Goal: Transaction & Acquisition: Obtain resource

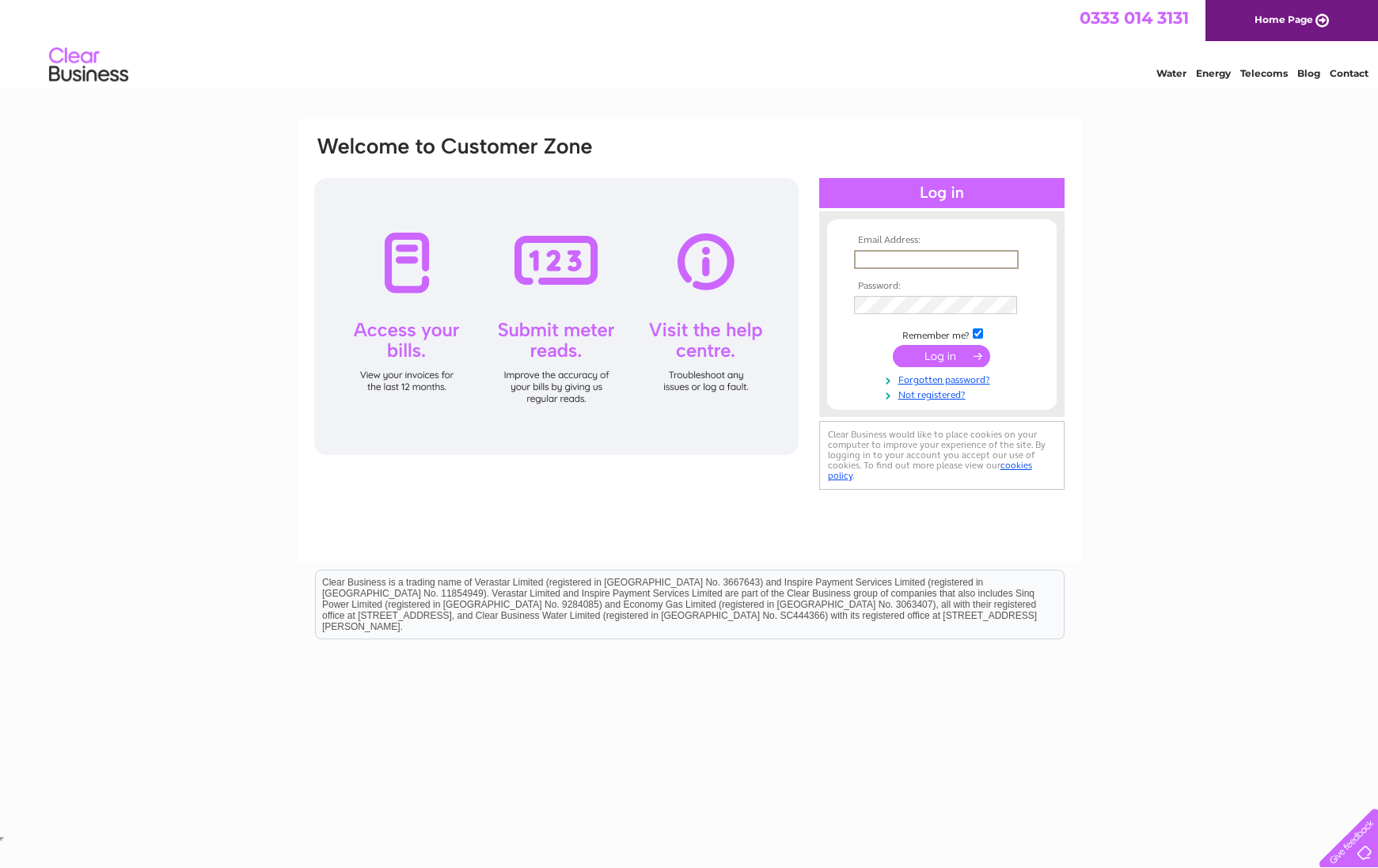
type input "[EMAIL_ADDRESS][DOMAIN_NAME]"
click at [949, 351] on input "submit" at bounding box center [941, 355] width 98 height 22
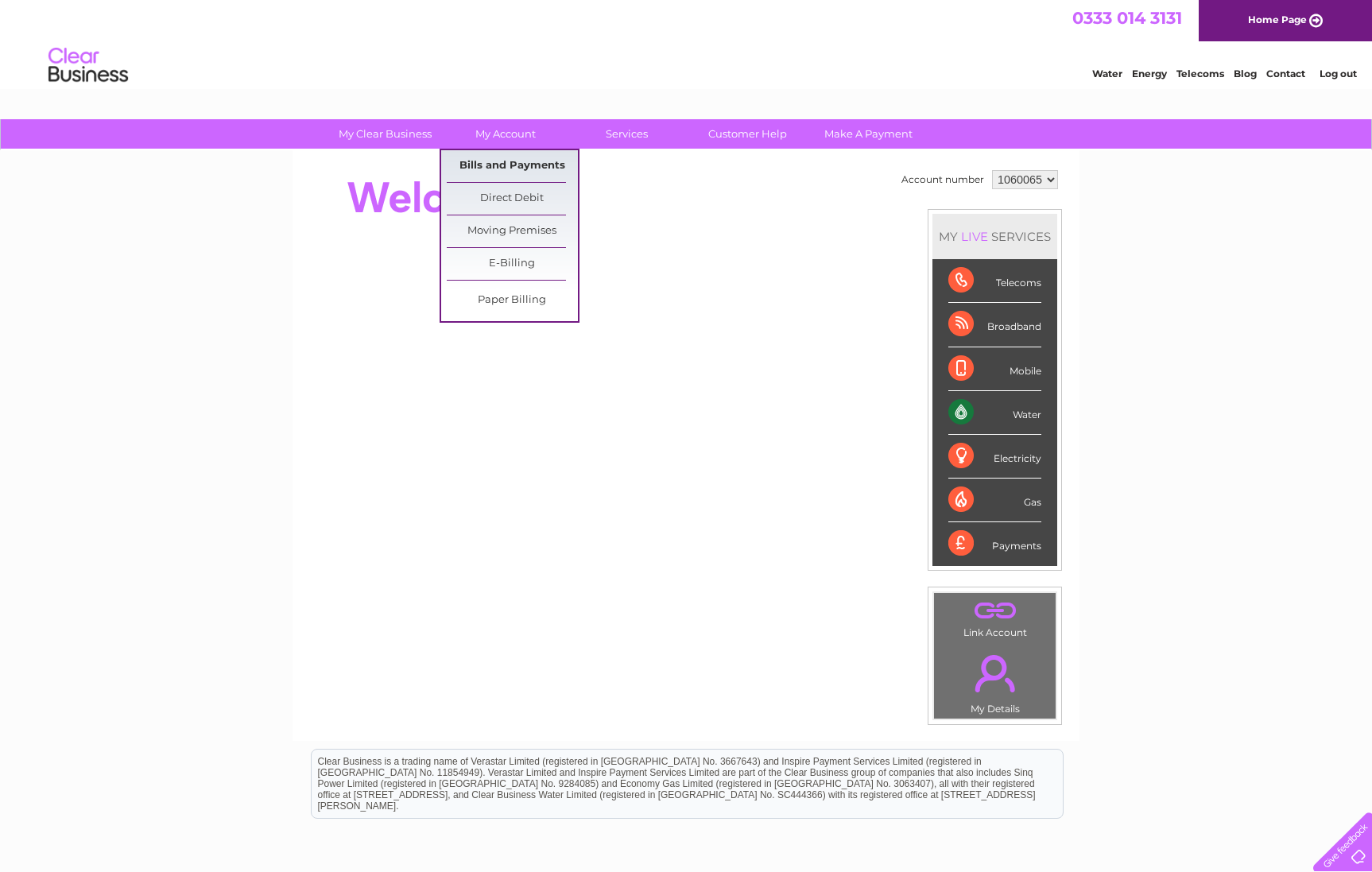
click at [531, 162] on link "Bills and Payments" at bounding box center [512, 166] width 131 height 32
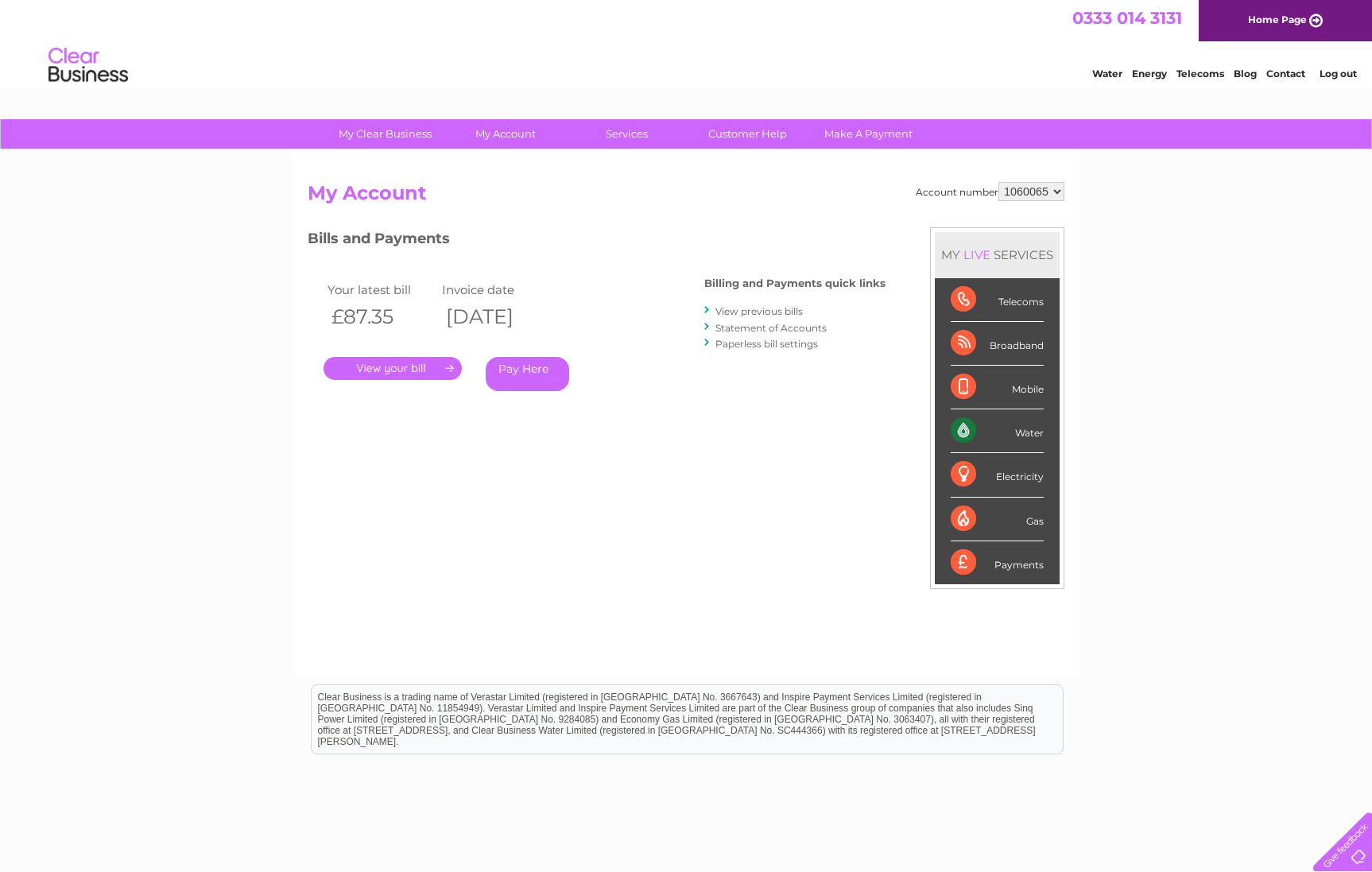
click at [772, 308] on link "View previous bills" at bounding box center [759, 311] width 88 height 12
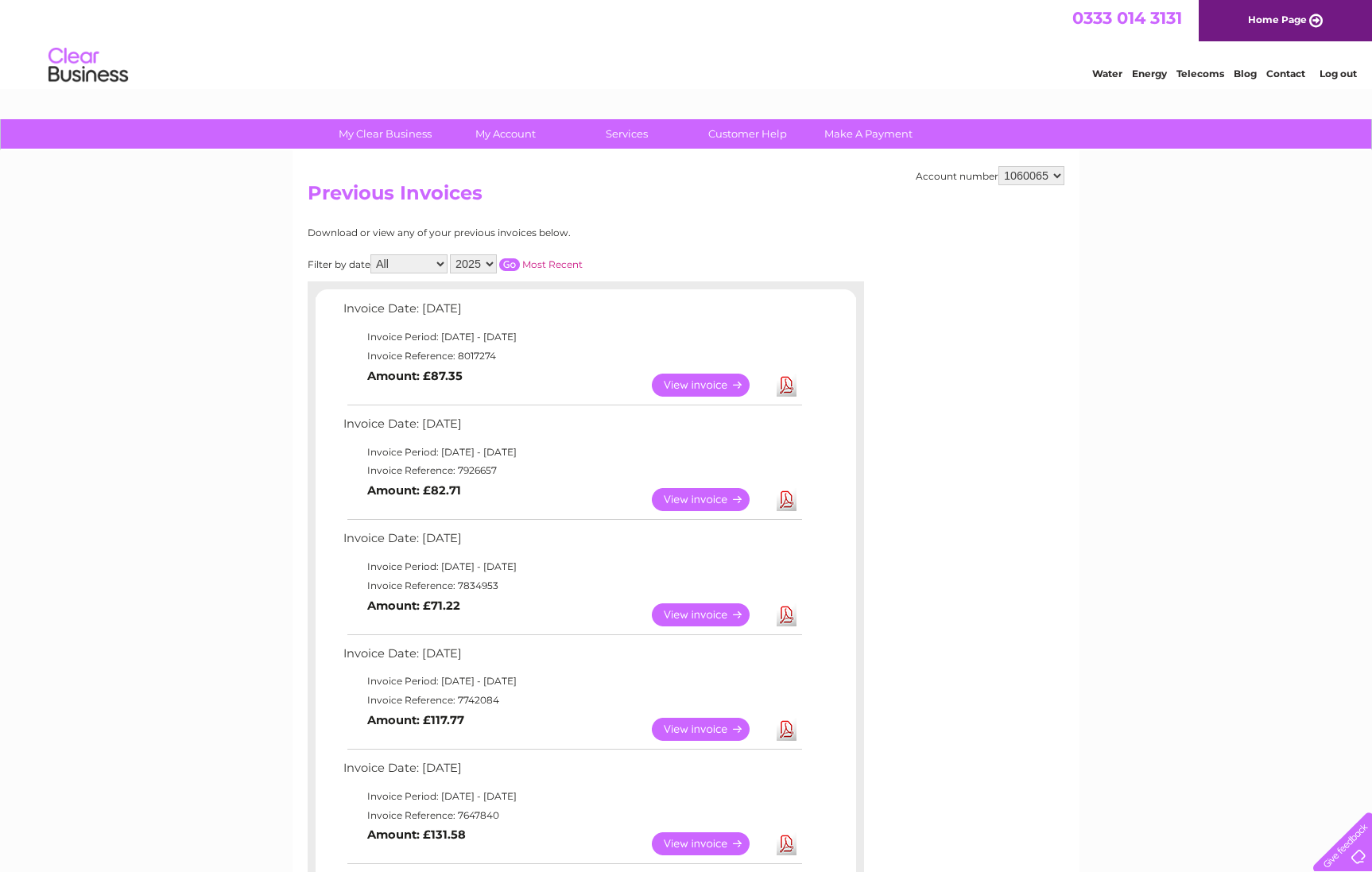
click at [699, 608] on link "View" at bounding box center [710, 614] width 117 height 23
click at [688, 491] on link "View" at bounding box center [710, 500] width 117 height 23
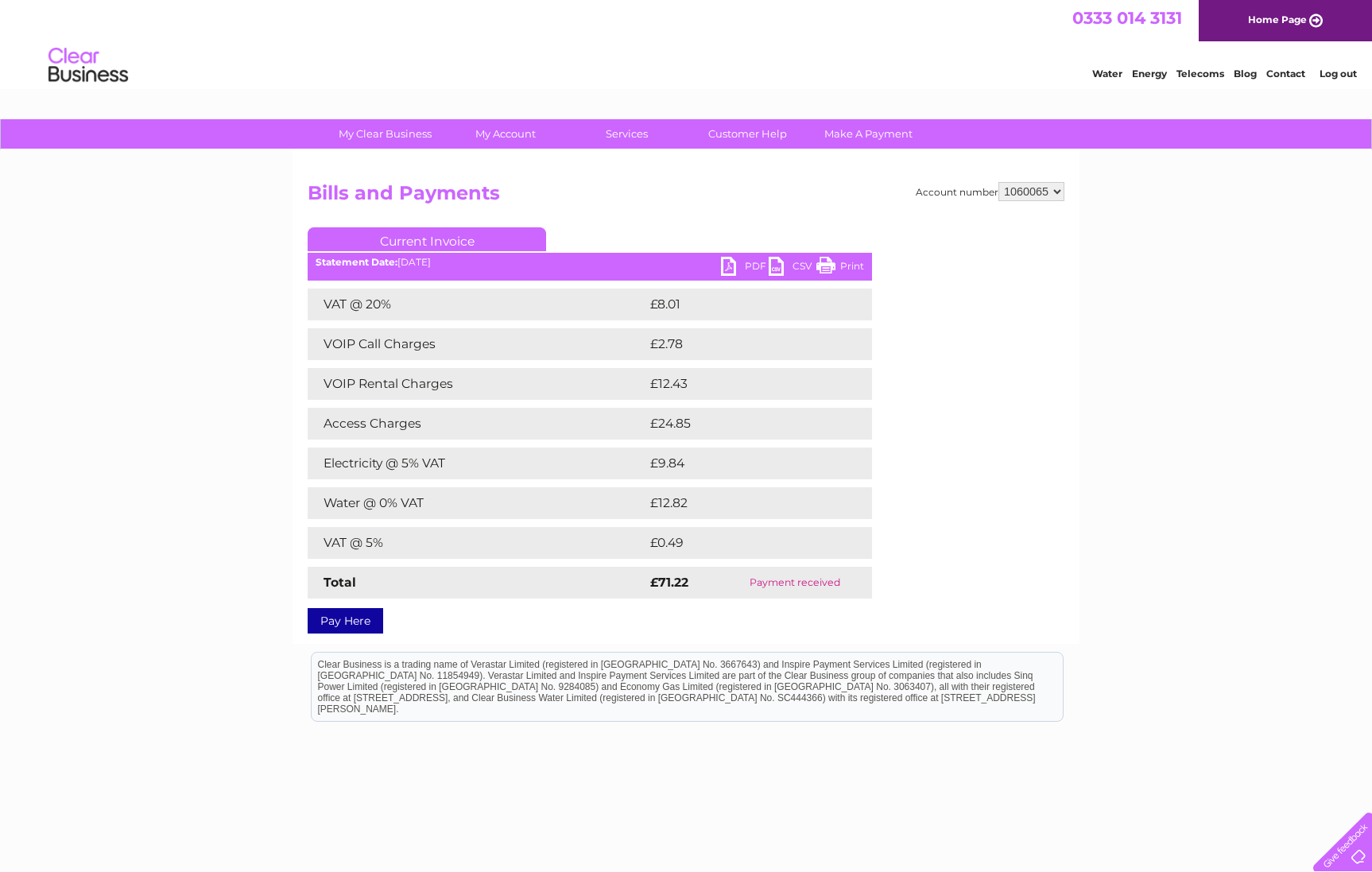
click at [730, 259] on link "PDF" at bounding box center [745, 268] width 48 height 23
click at [735, 263] on link "PDF" at bounding box center [745, 268] width 48 height 23
click at [732, 263] on link "PDF" at bounding box center [745, 268] width 48 height 23
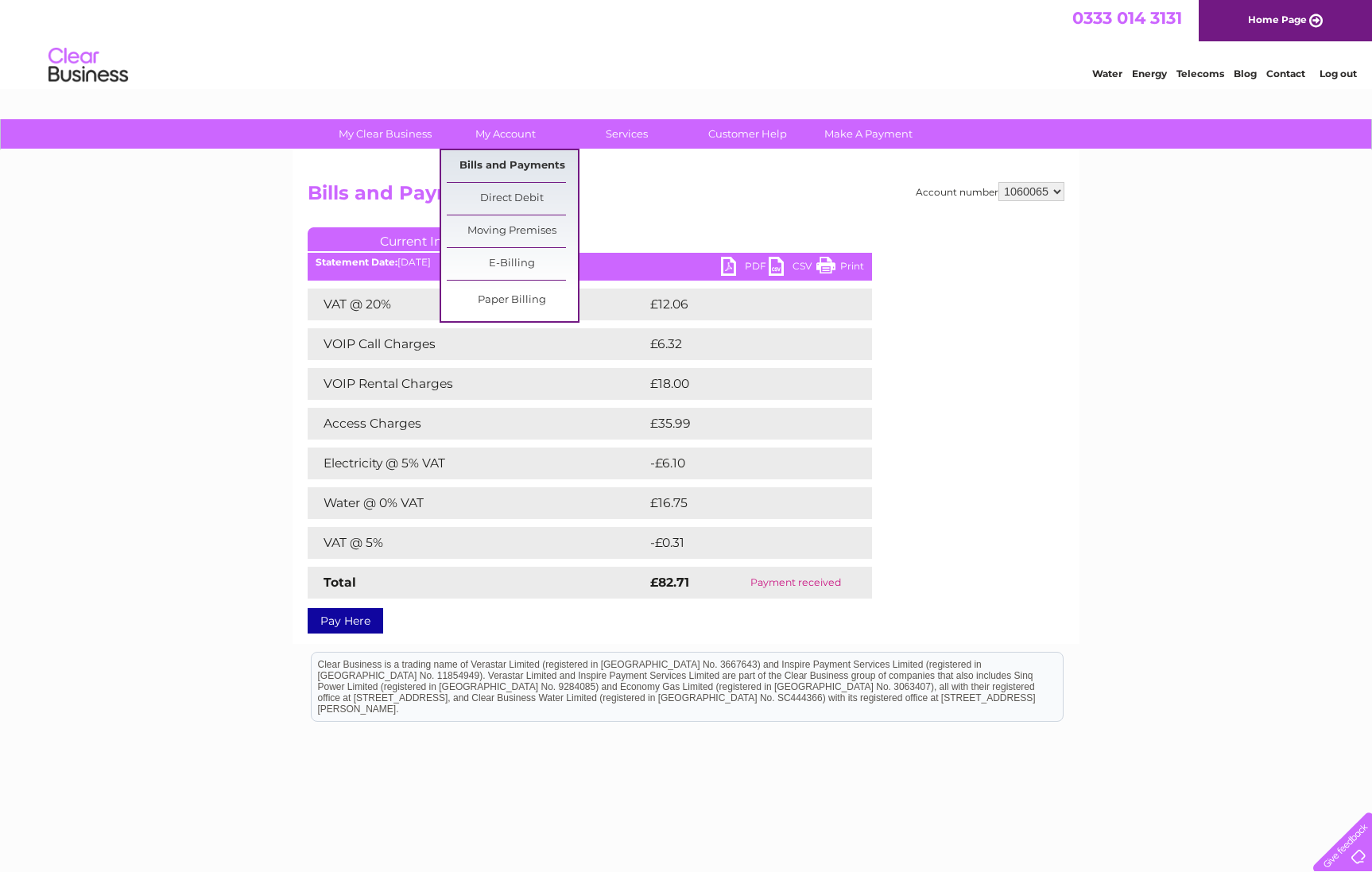
click at [528, 165] on link "Bills and Payments" at bounding box center [512, 166] width 131 height 32
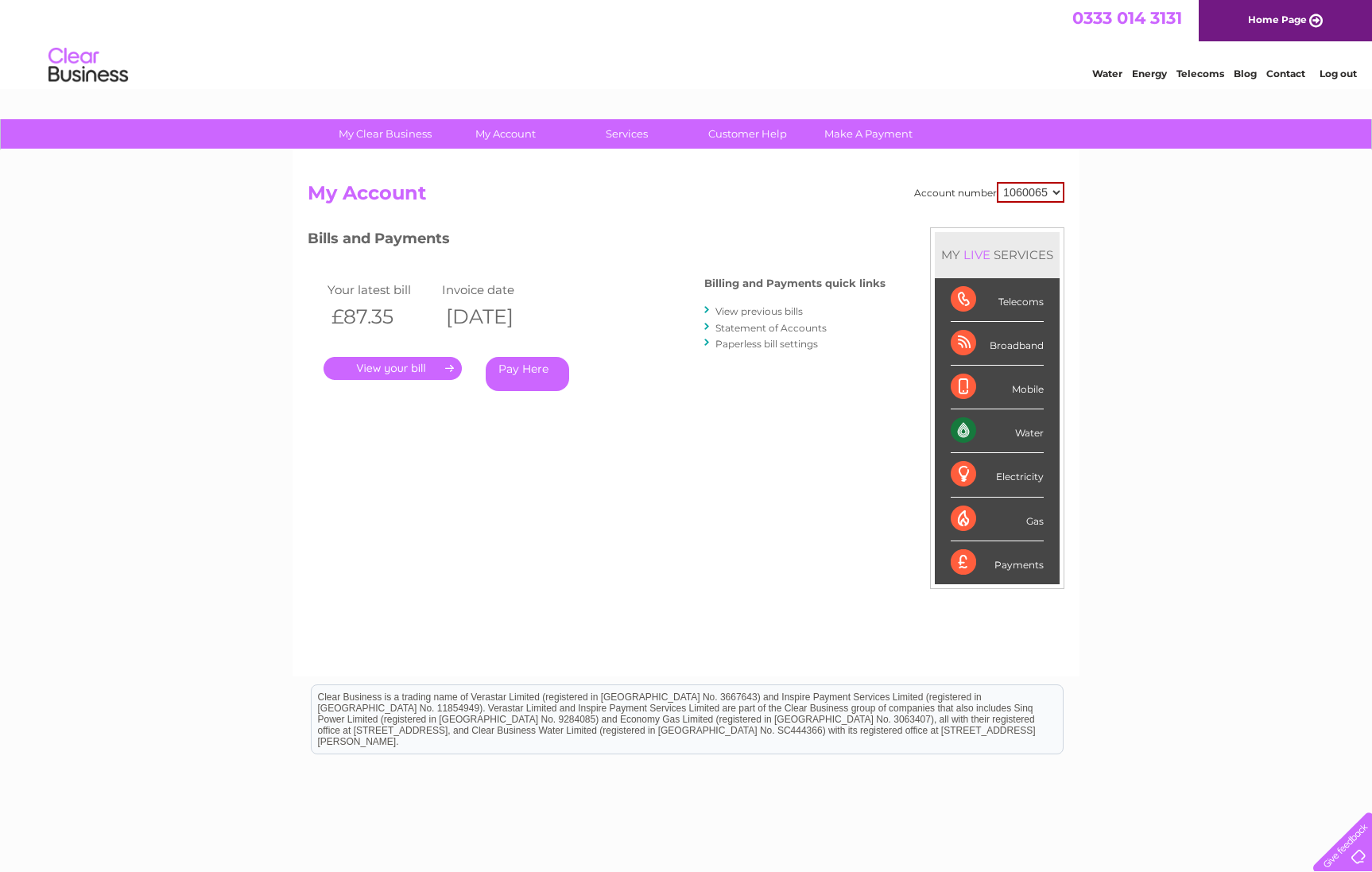
click at [390, 363] on link "." at bounding box center [392, 368] width 138 height 23
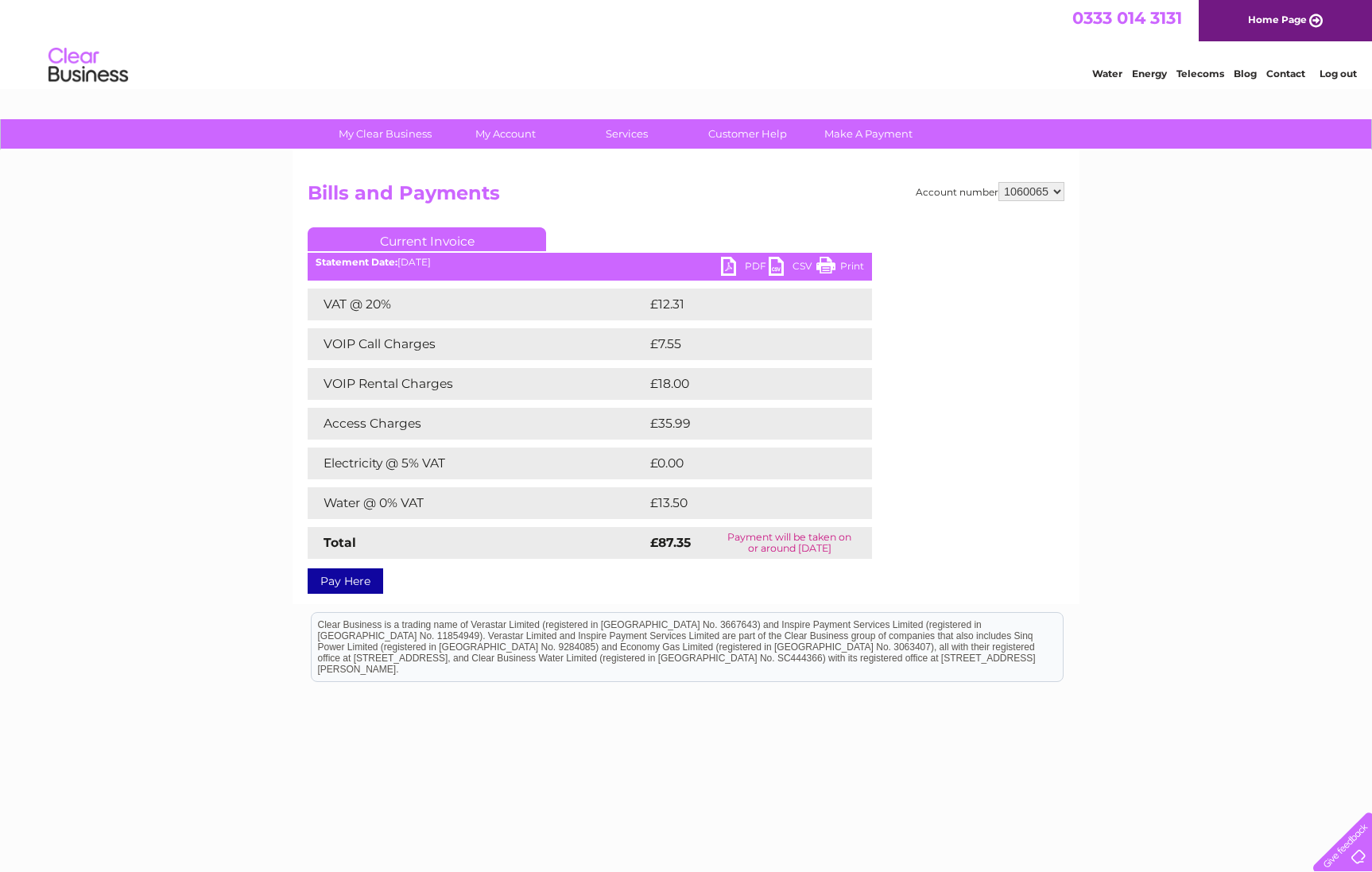
click at [736, 265] on link "PDF" at bounding box center [745, 268] width 48 height 23
click at [732, 264] on link "PDF" at bounding box center [745, 268] width 48 height 23
